Goal: Transaction & Acquisition: Purchase product/service

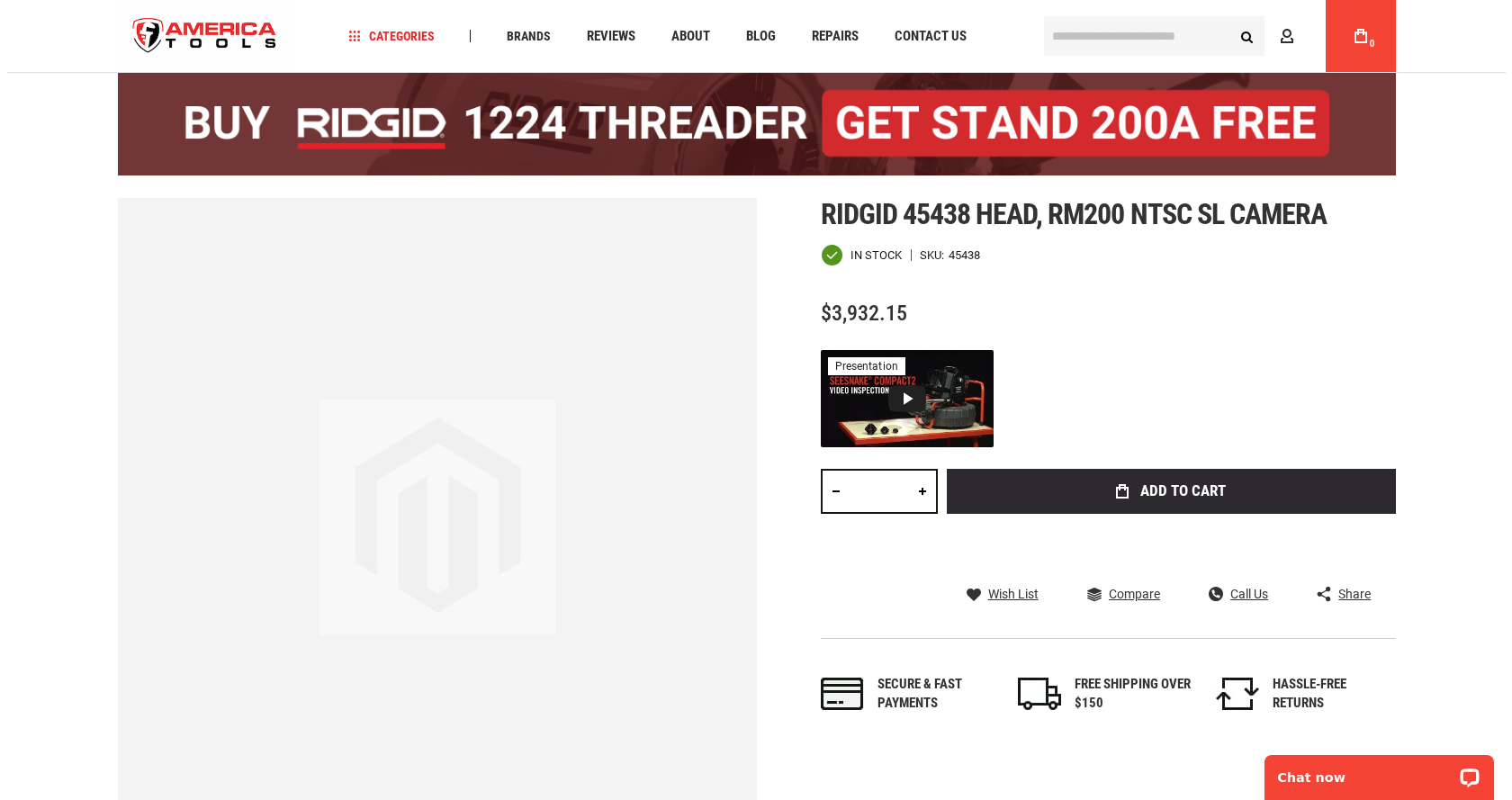
scroll to position [270, 0]
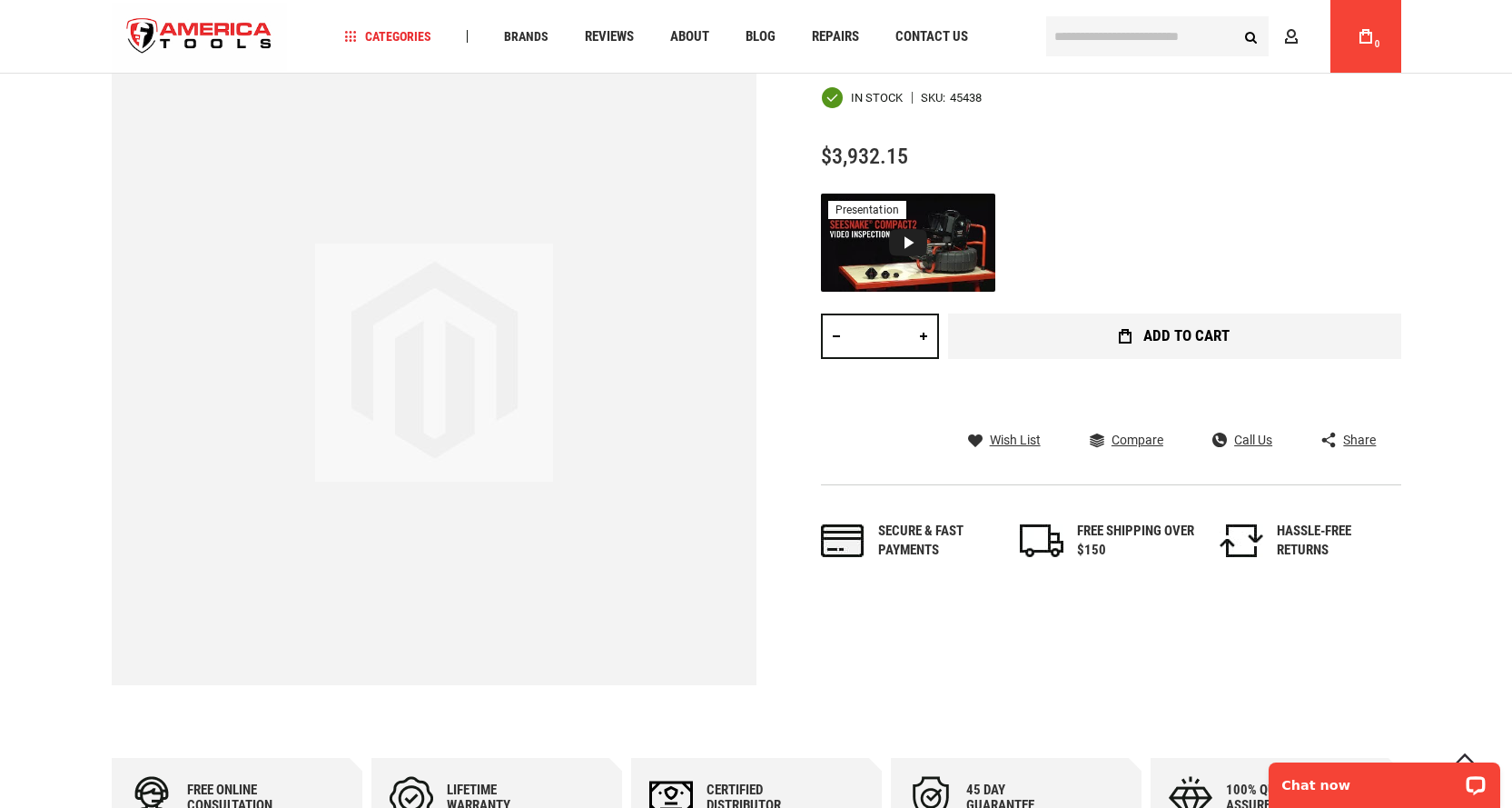
click at [1137, 332] on button "Add to Cart" at bounding box center [1175, 335] width 454 height 45
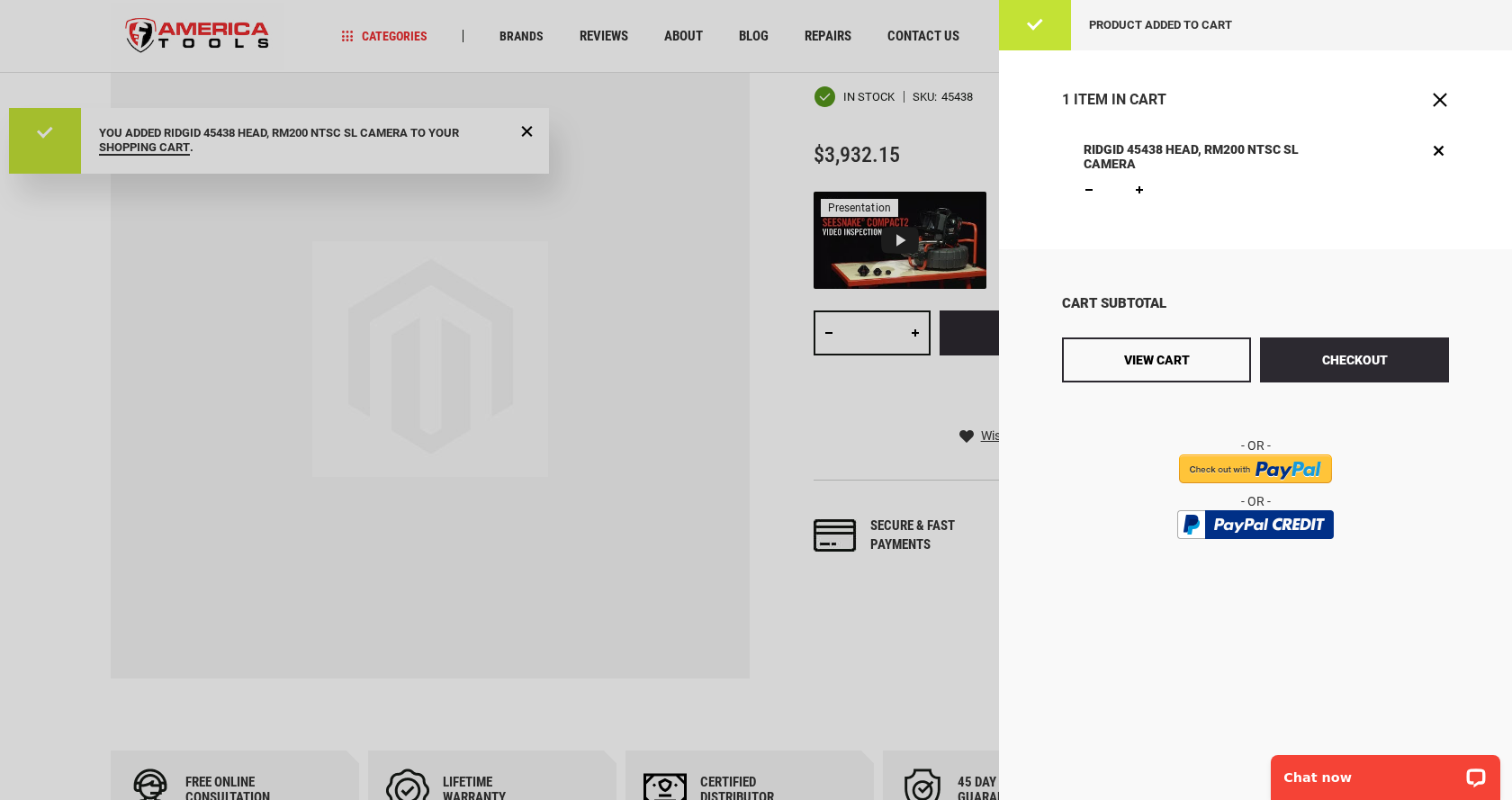
scroll to position [0, 0]
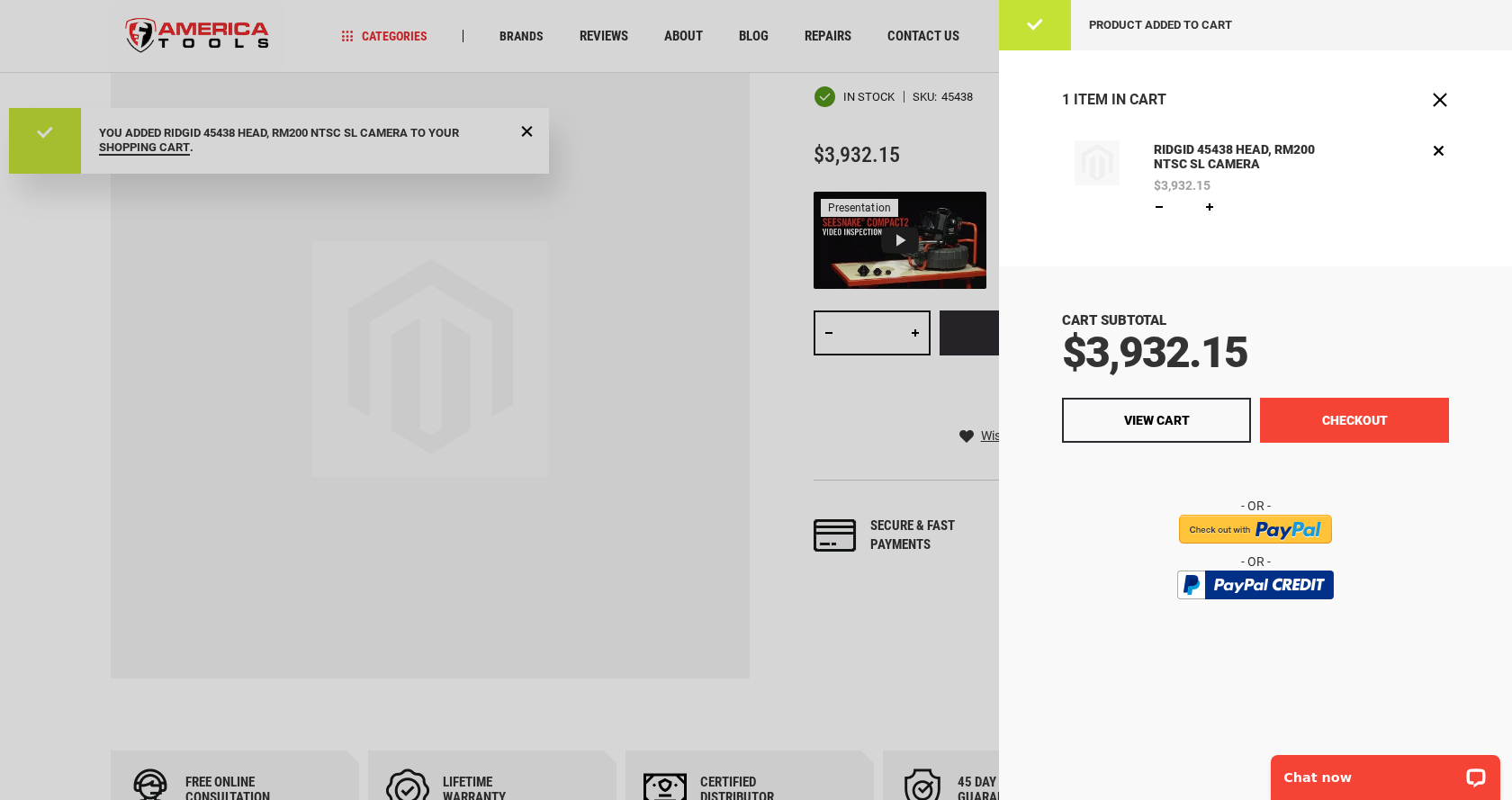
click at [1289, 407] on button "Checkout" at bounding box center [1354, 420] width 189 height 45
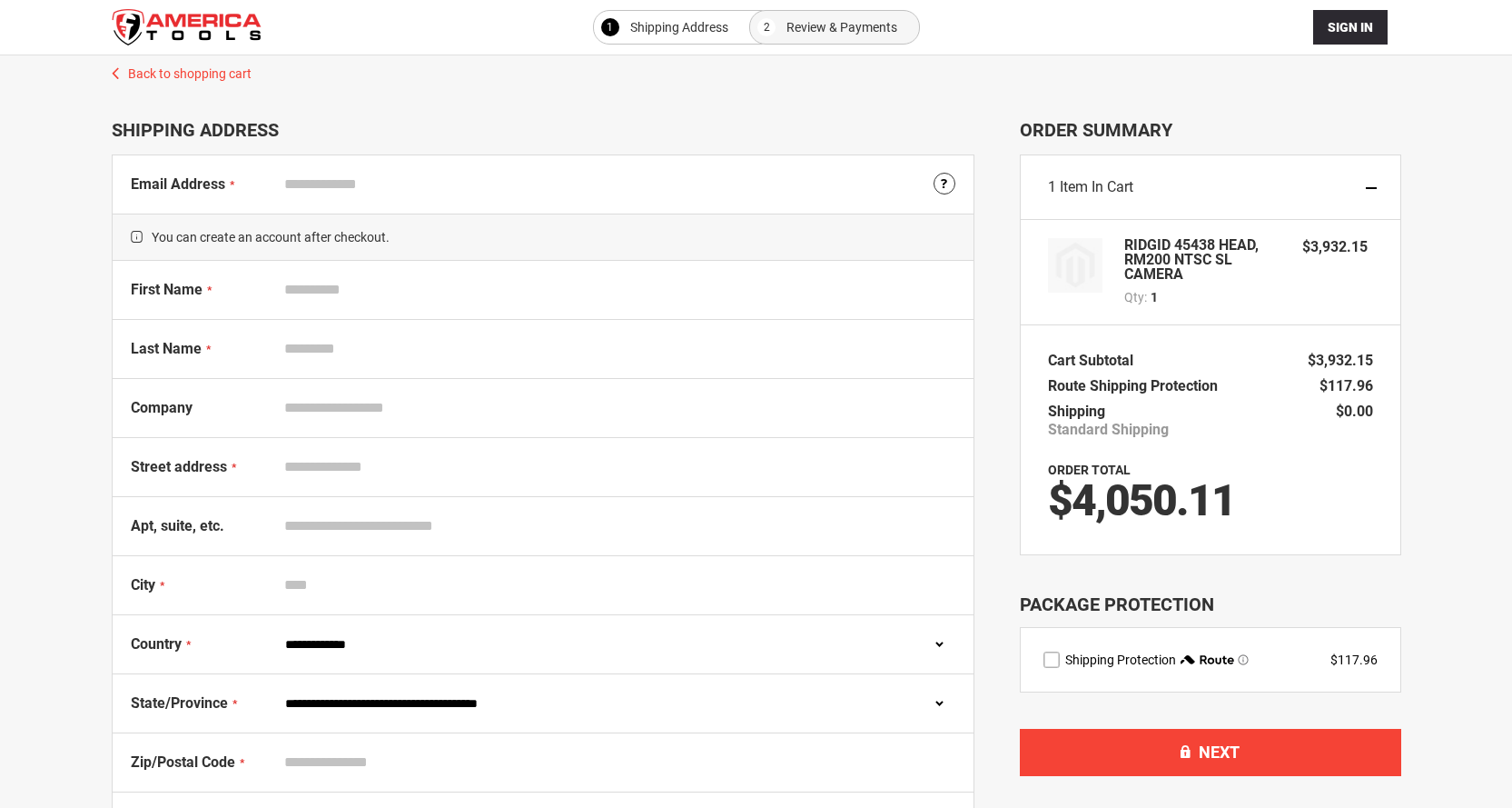
select select "**"
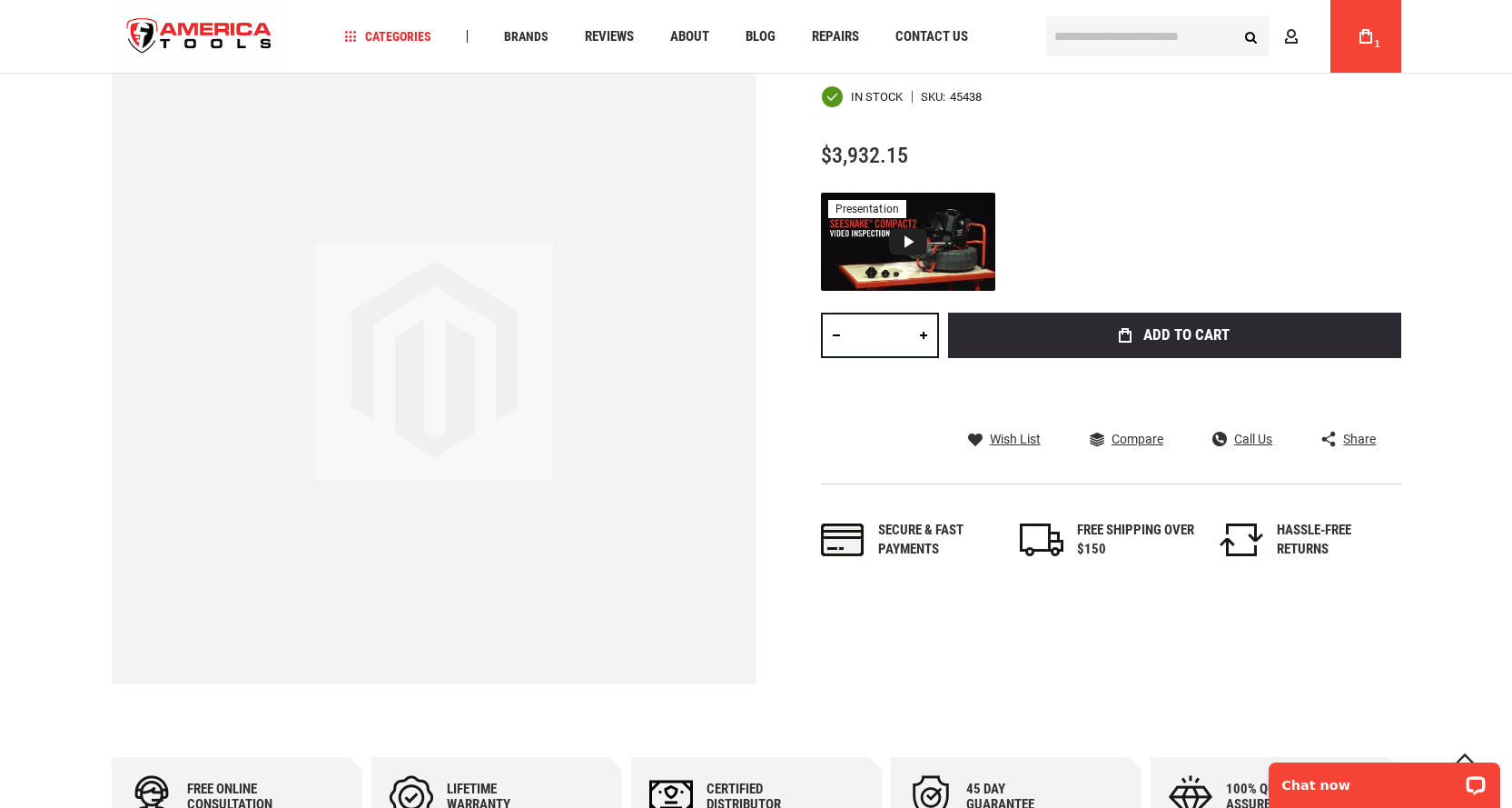
click at [837, 336] on link at bounding box center [837, 334] width 31 height 45
type input "*"
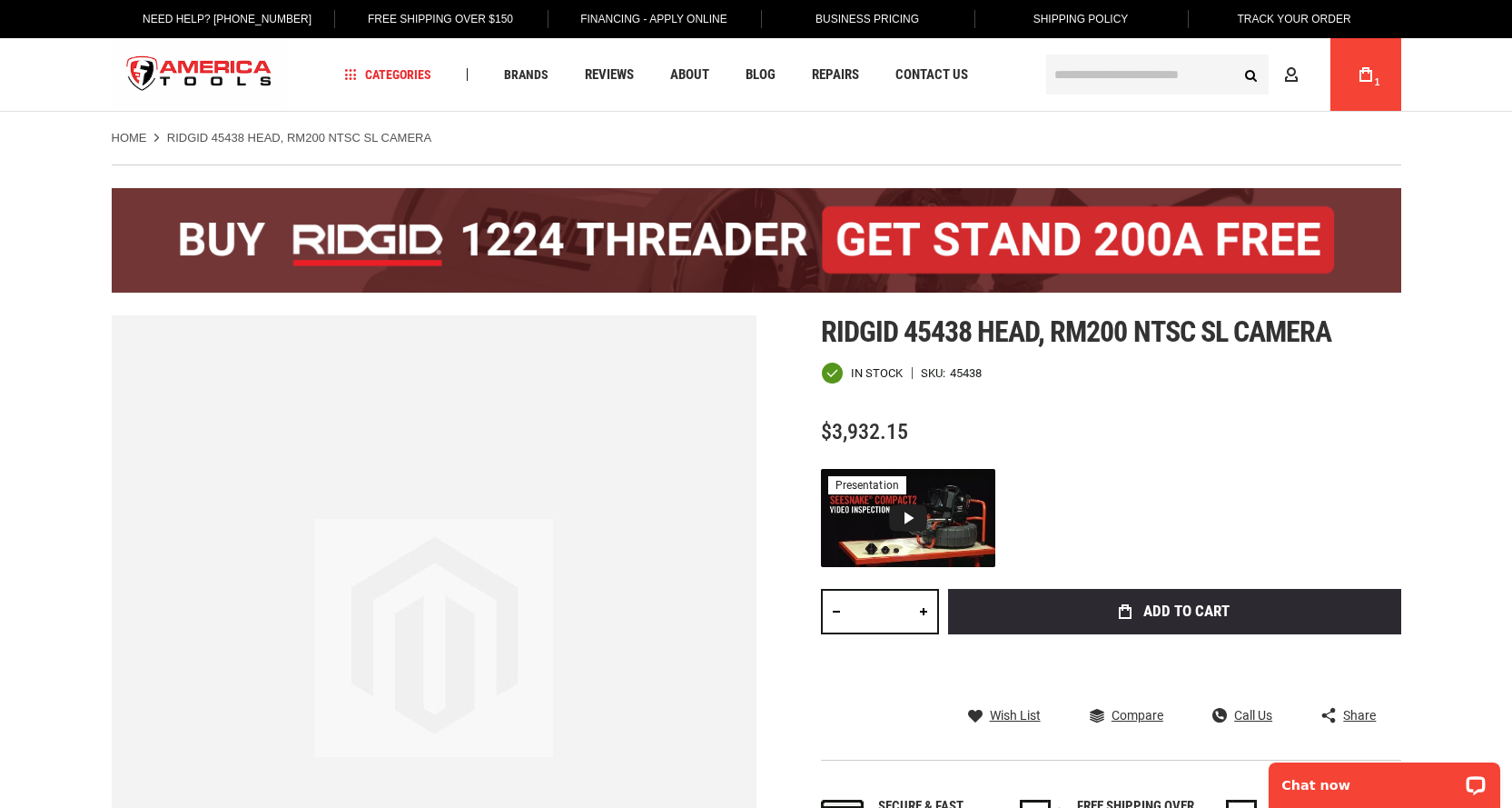
click at [1360, 73] on icon at bounding box center [1366, 74] width 13 height 14
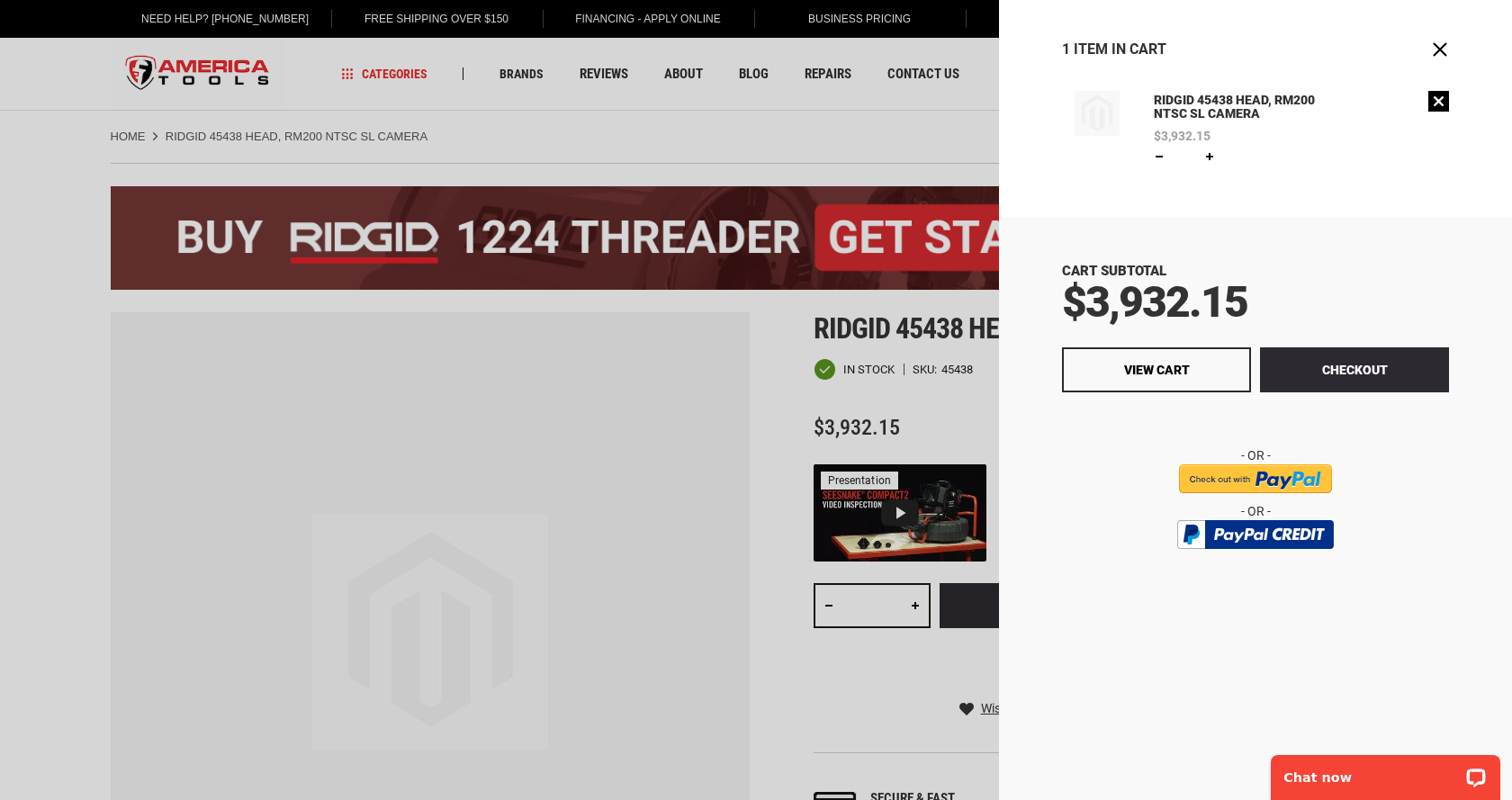
click at [1443, 105] on link "Remove" at bounding box center [1439, 101] width 21 height 21
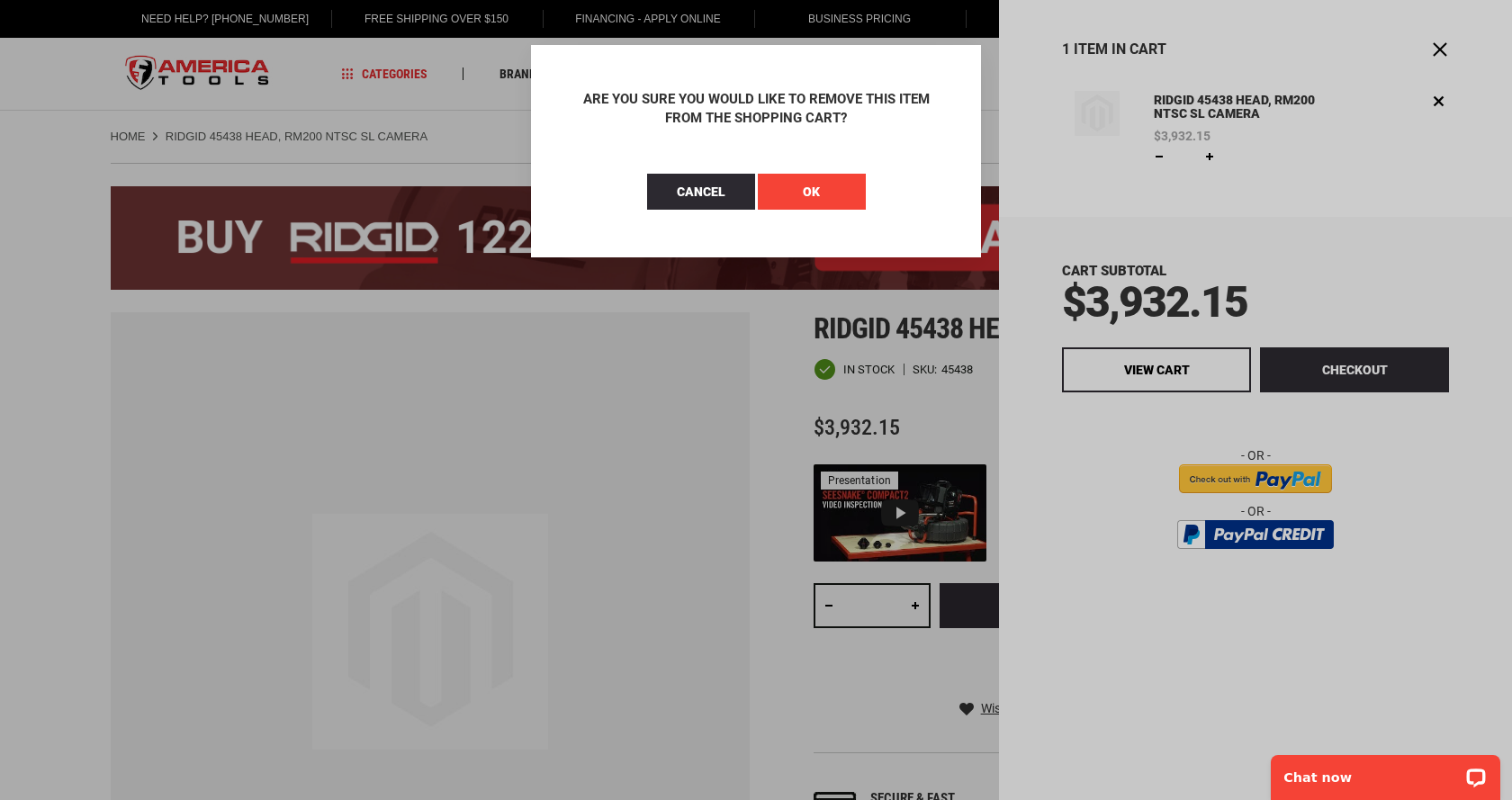
click at [814, 191] on span "OK" at bounding box center [811, 191] width 17 height 14
